Goal: Information Seeking & Learning: Learn about a topic

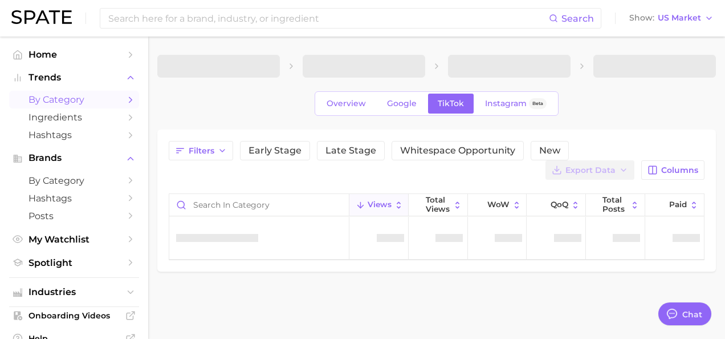
click at [260, 7] on div "Search Show US Market" at bounding box center [362, 18] width 703 height 36
type textarea "x"
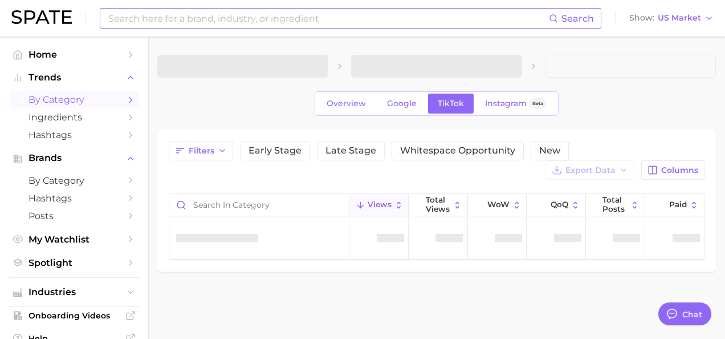
click at [236, 16] on input at bounding box center [328, 18] width 442 height 19
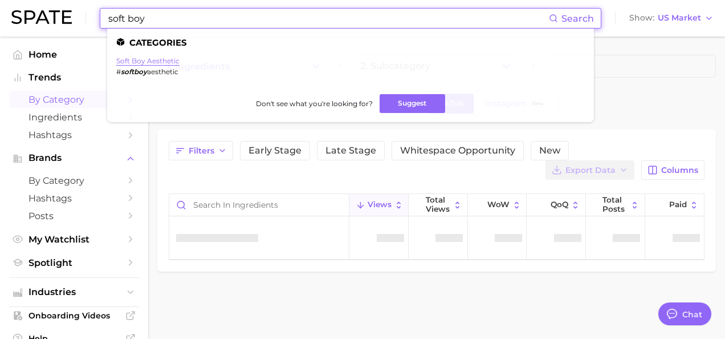
type input "soft boy"
click at [160, 58] on link "soft boy aesthetic" at bounding box center [147, 60] width 63 height 9
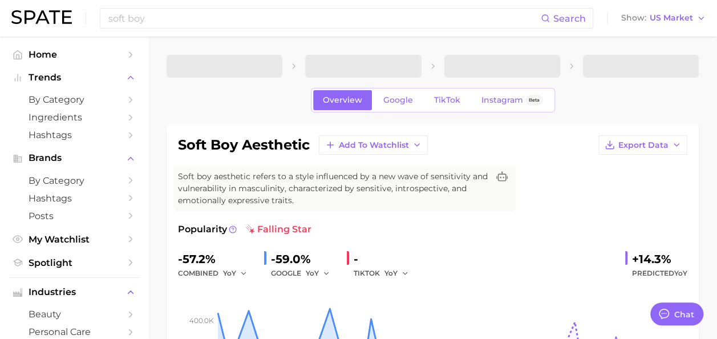
type textarea "x"
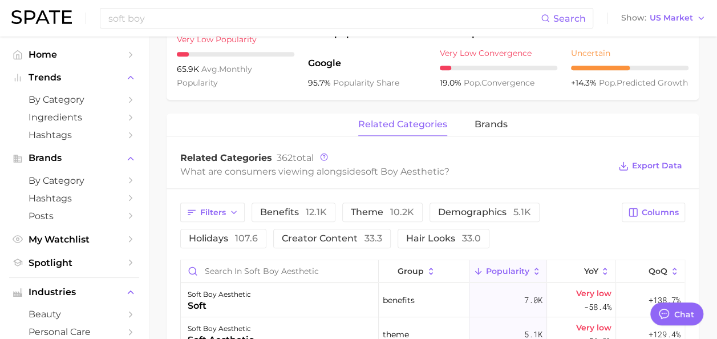
scroll to position [597, 0]
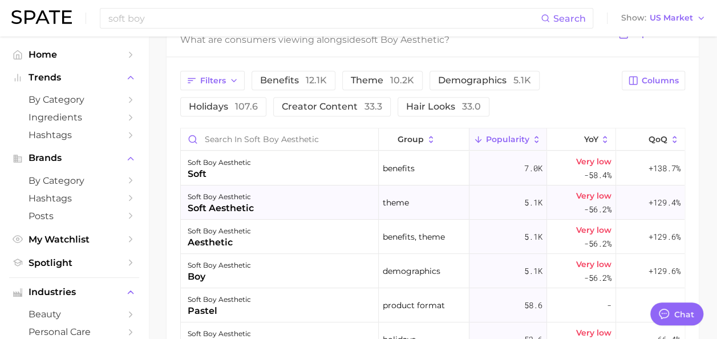
click at [294, 205] on div "soft boy aesthetic soft aesthetic" at bounding box center [280, 202] width 198 height 34
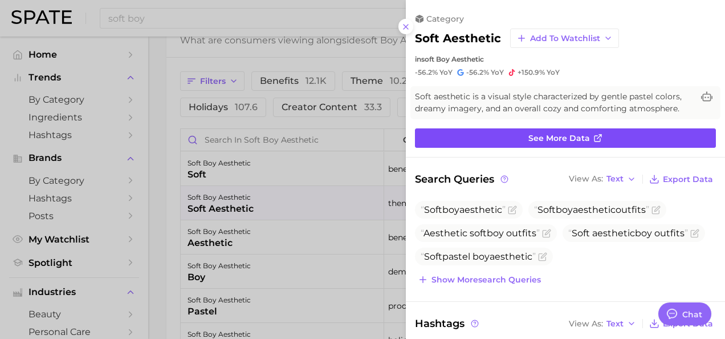
scroll to position [0, 0]
click at [586, 136] on link "See more data" at bounding box center [565, 137] width 301 height 19
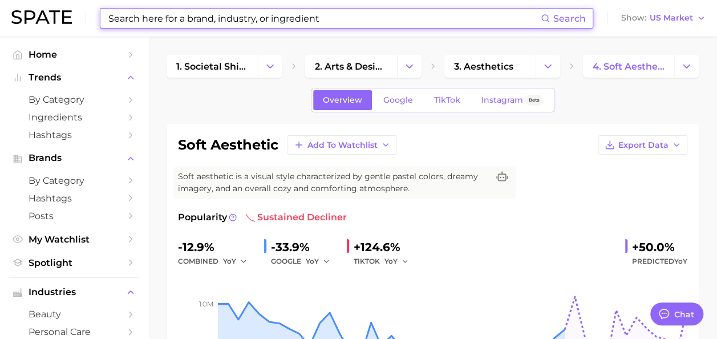
click at [242, 27] on input at bounding box center [323, 18] width 433 height 19
